Goal: Task Accomplishment & Management: Complete application form

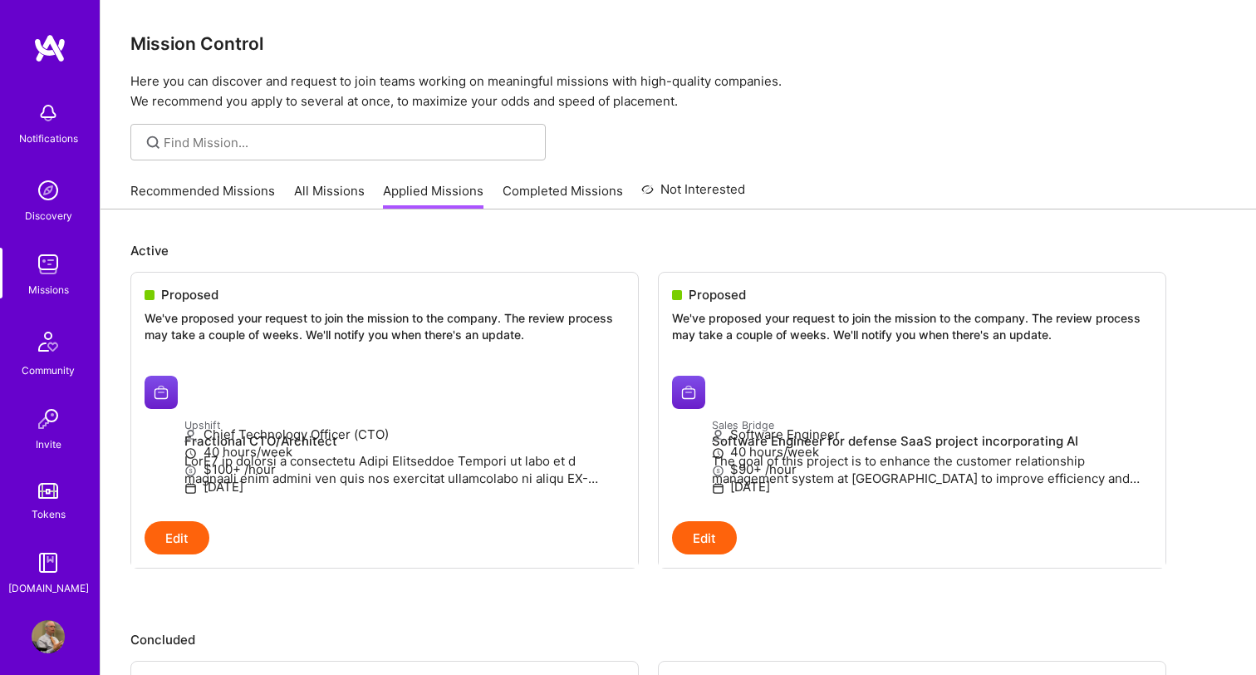
scroll to position [56, 0]
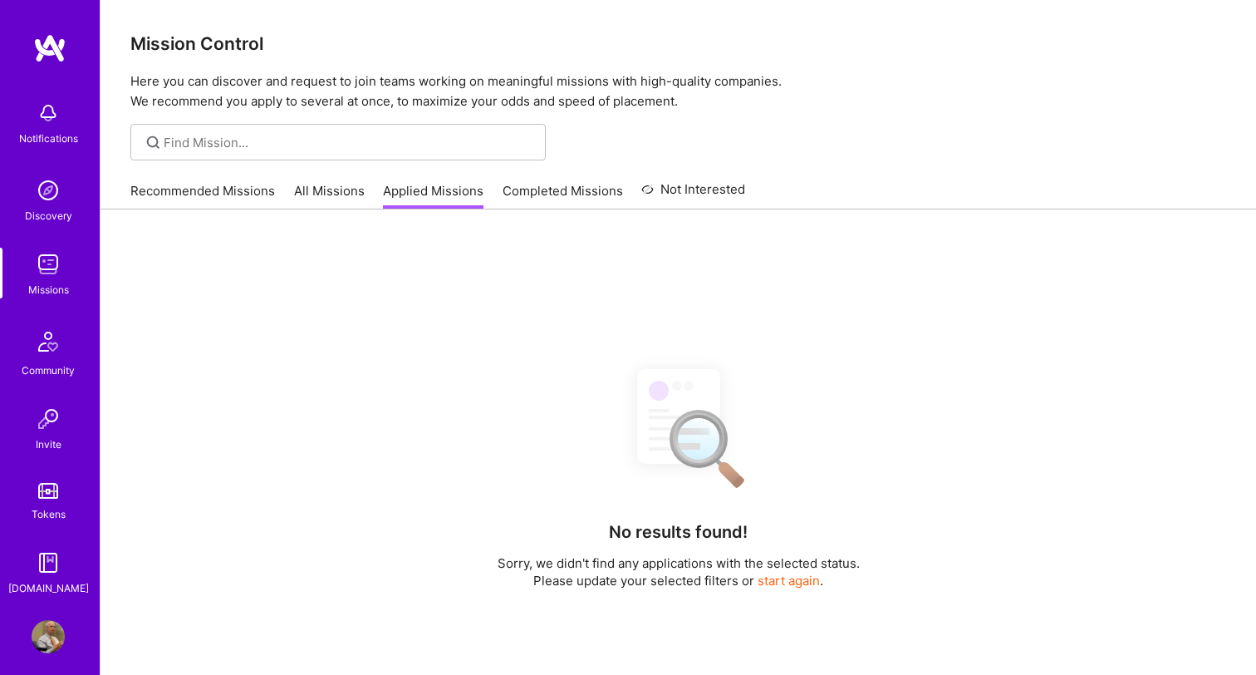
scroll to position [56, 0]
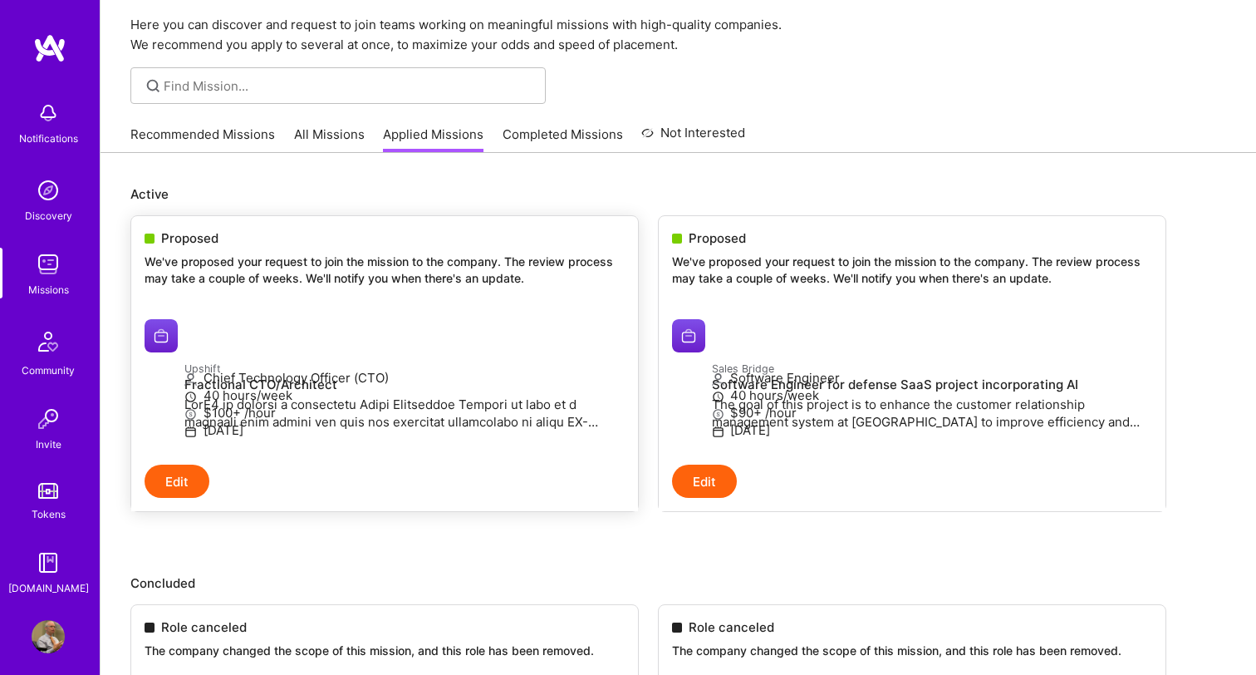
click at [189, 238] on span "Proposed" at bounding box center [189, 237] width 57 height 17
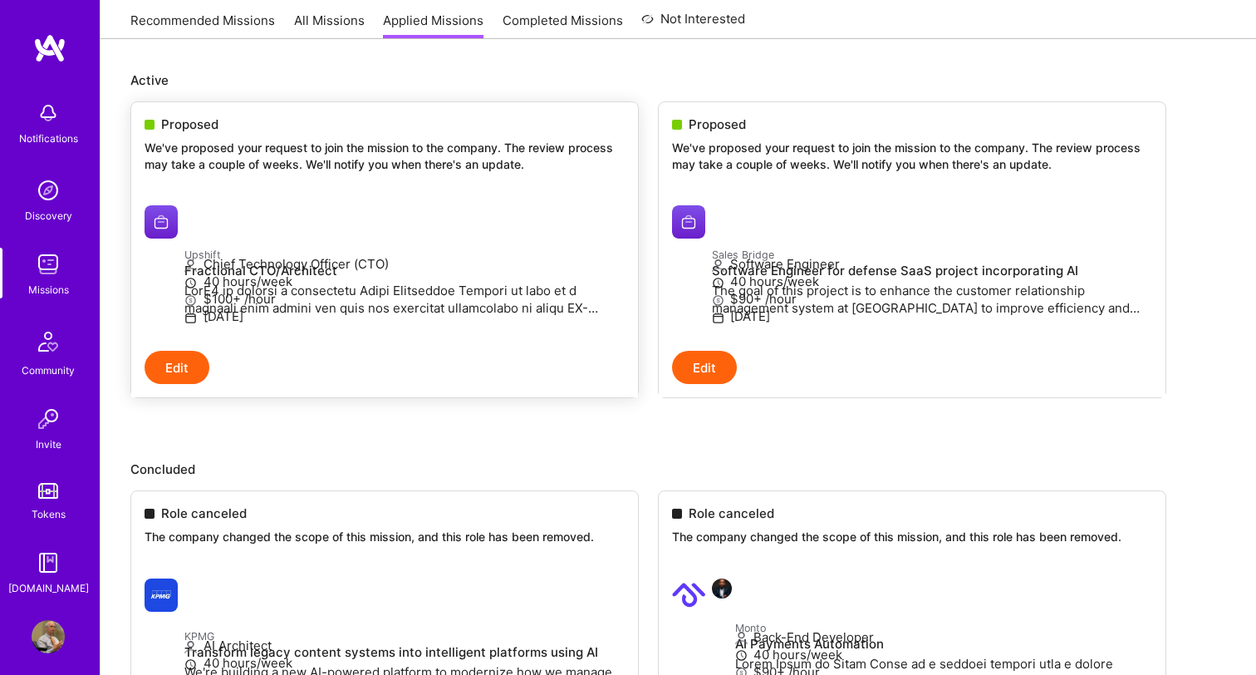
scroll to position [152, 0]
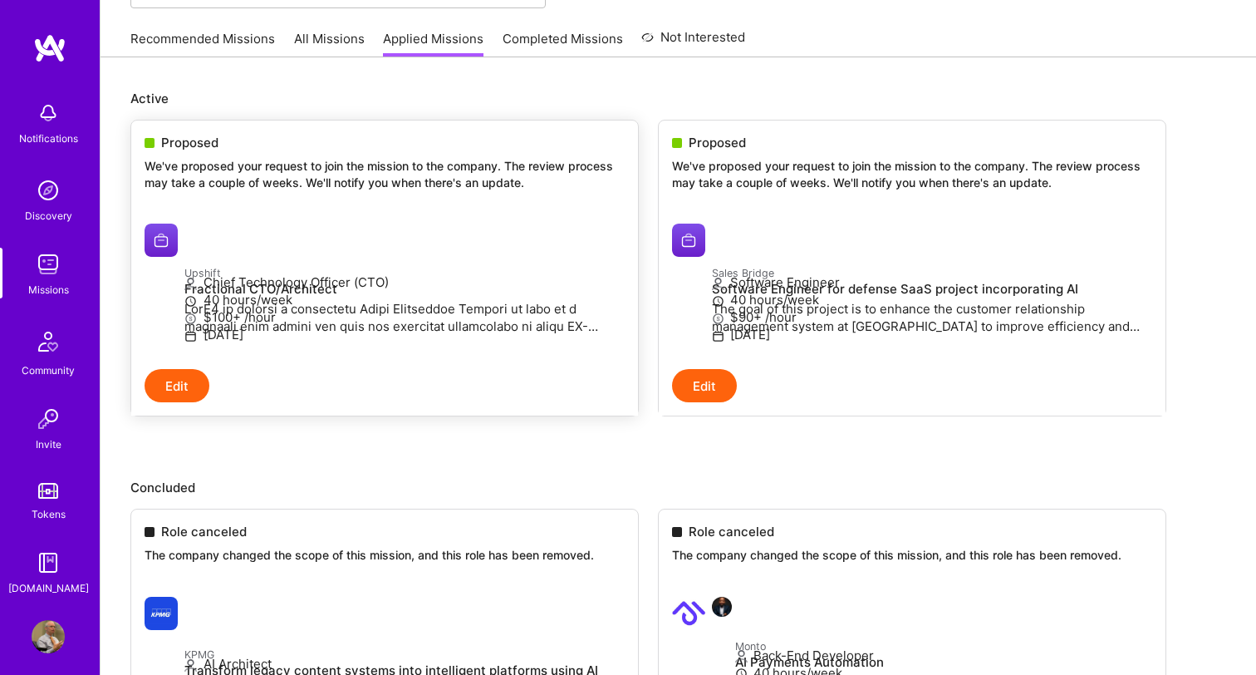
click at [290, 332] on p at bounding box center [404, 317] width 440 height 35
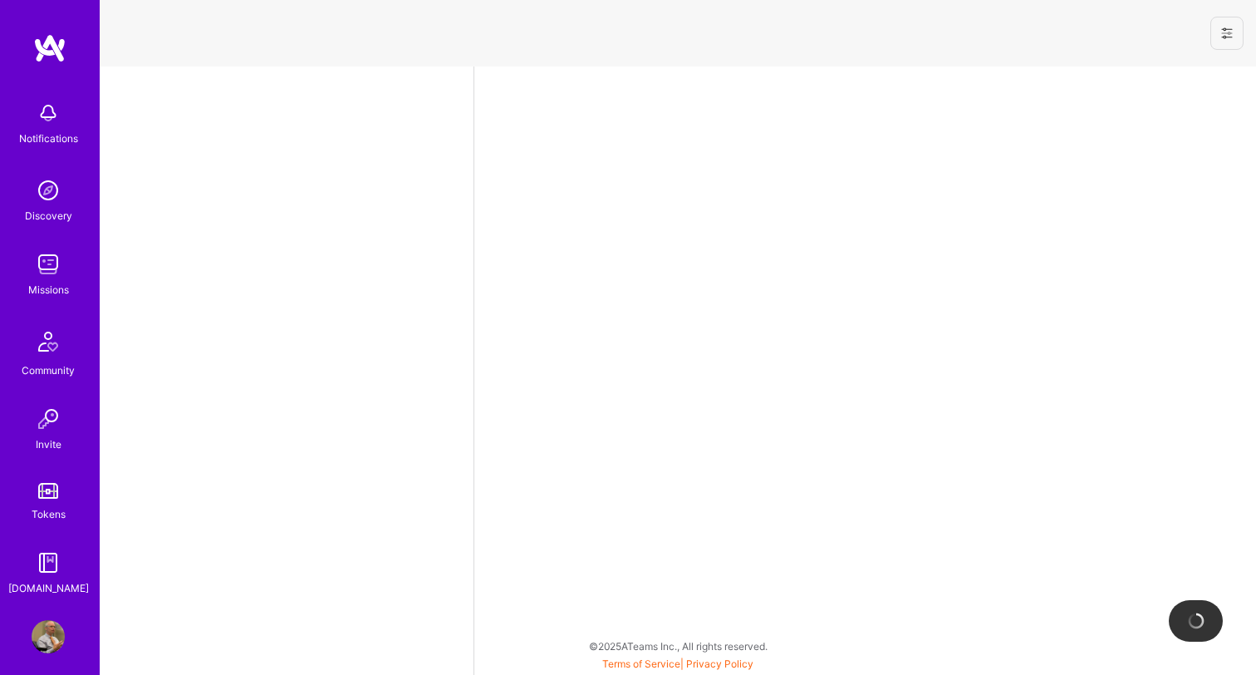
select select "US"
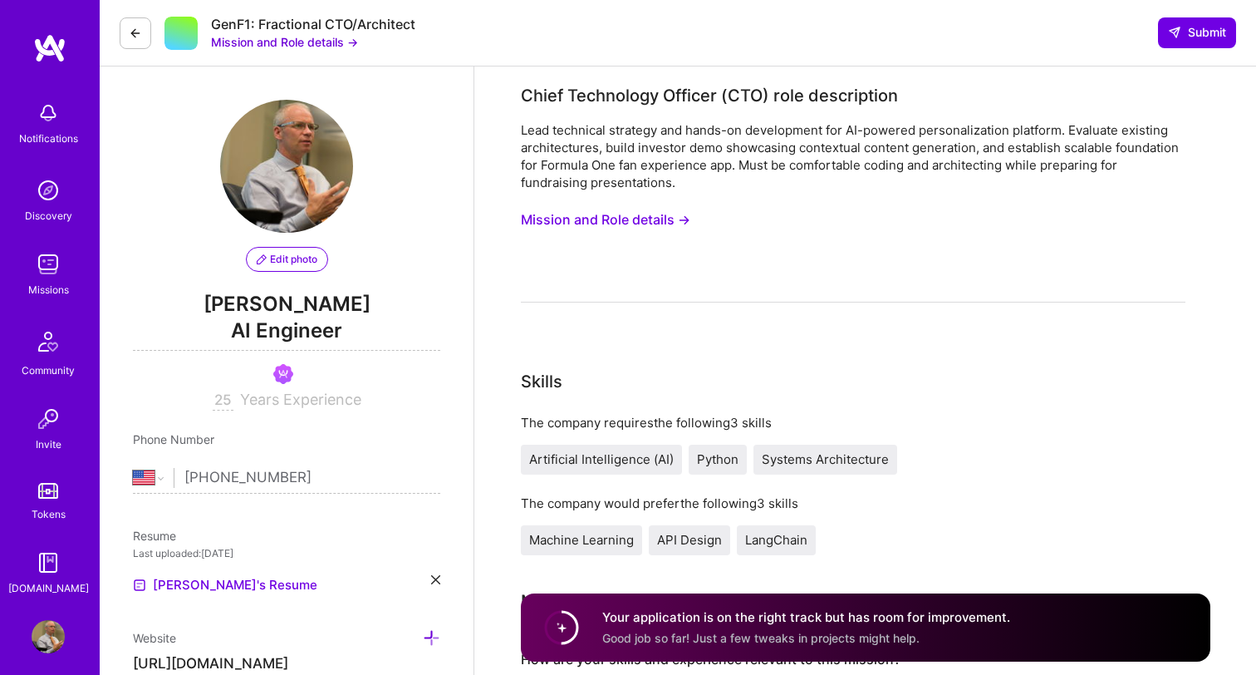
click at [337, 43] on button "Mission and Role details →" at bounding box center [284, 41] width 147 height 17
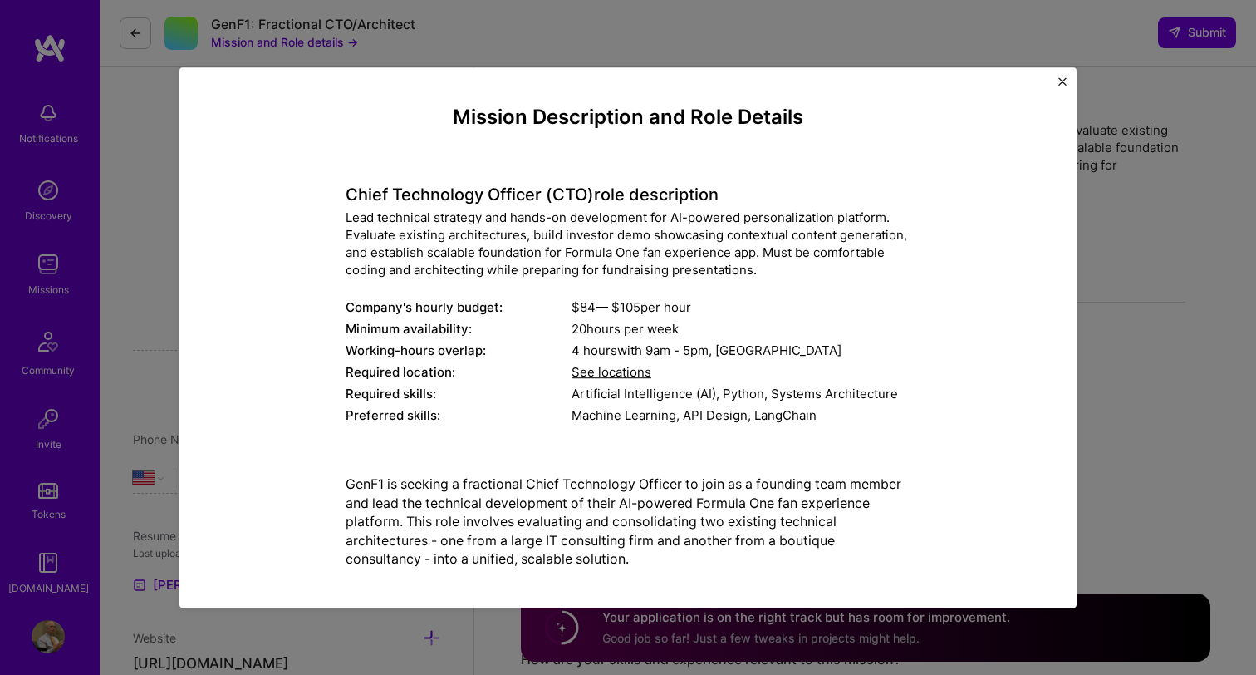
click at [1063, 79] on img "Close" at bounding box center [1062, 81] width 8 height 8
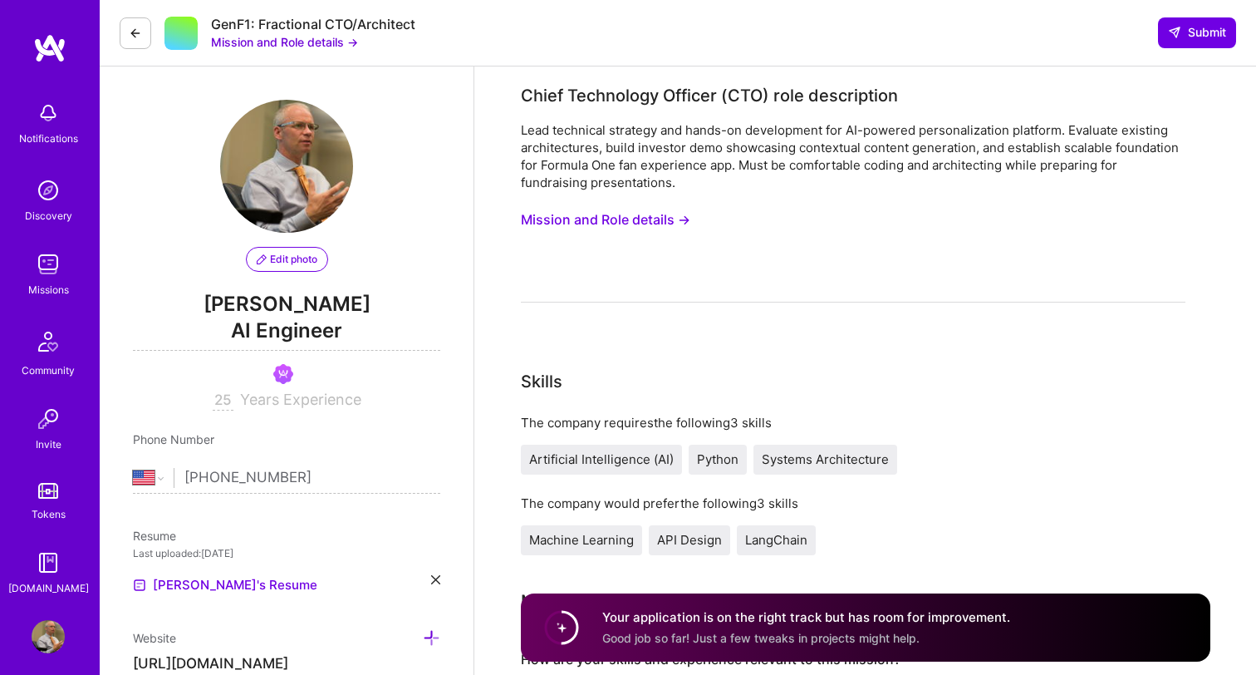
click at [125, 34] on button at bounding box center [136, 33] width 32 height 32
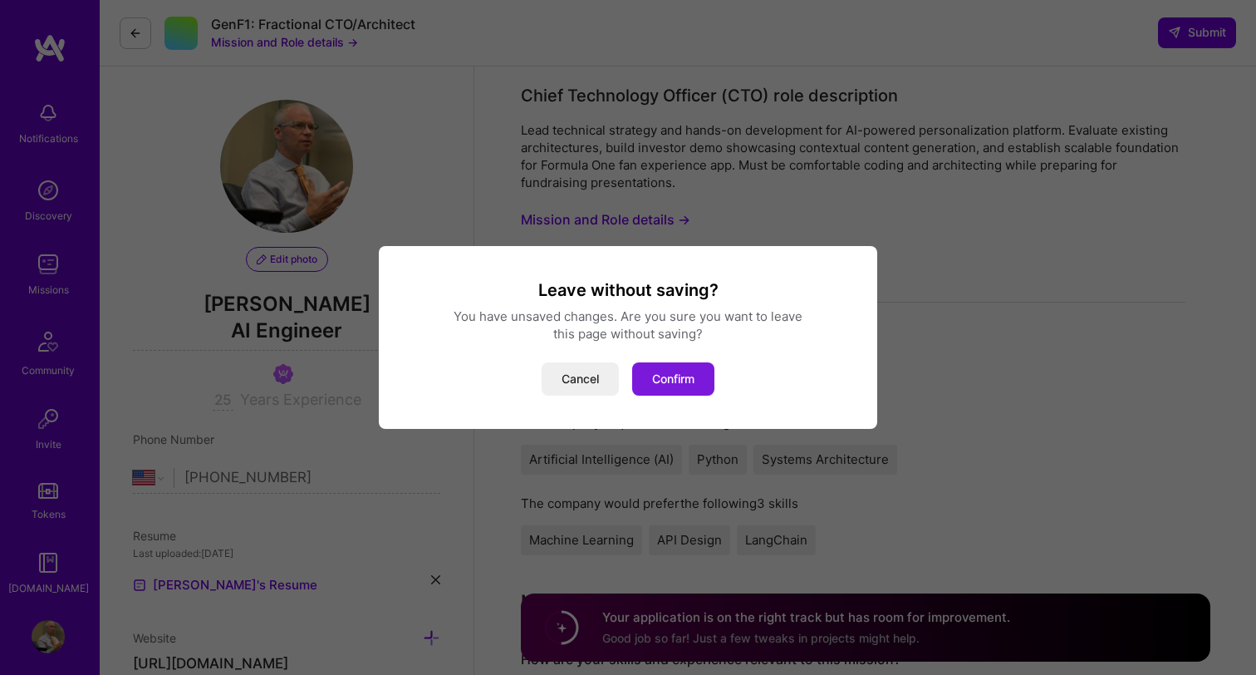
click at [675, 385] on button "Confirm" at bounding box center [673, 378] width 82 height 33
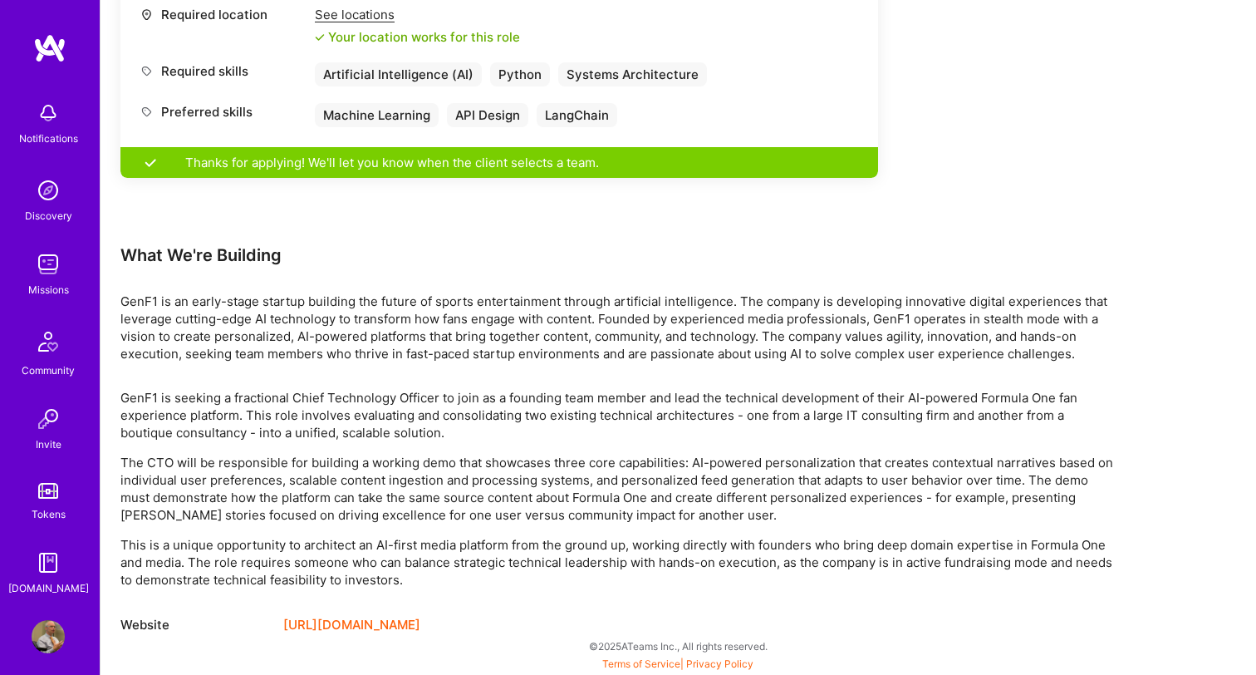
scroll to position [822, 0]
